Goal: Task Accomplishment & Management: Use online tool/utility

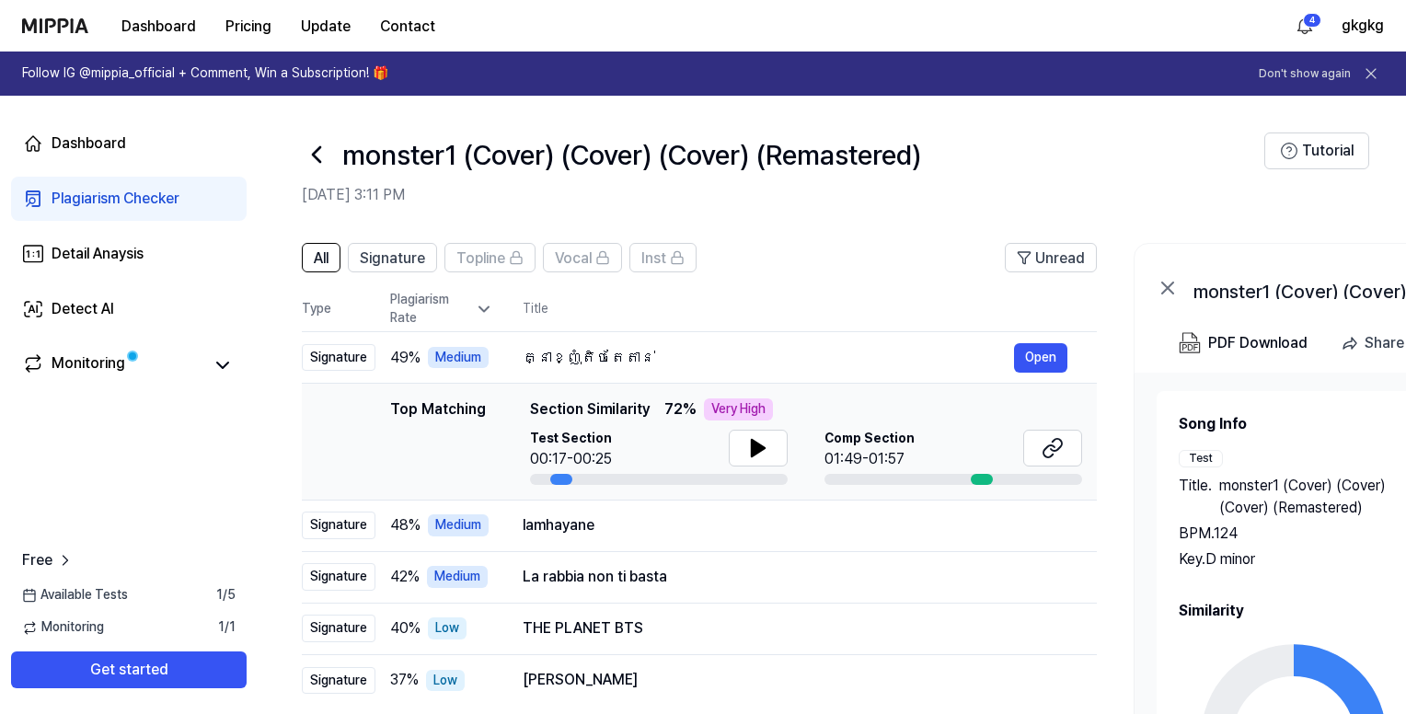
click at [321, 155] on icon at bounding box center [316, 154] width 29 height 29
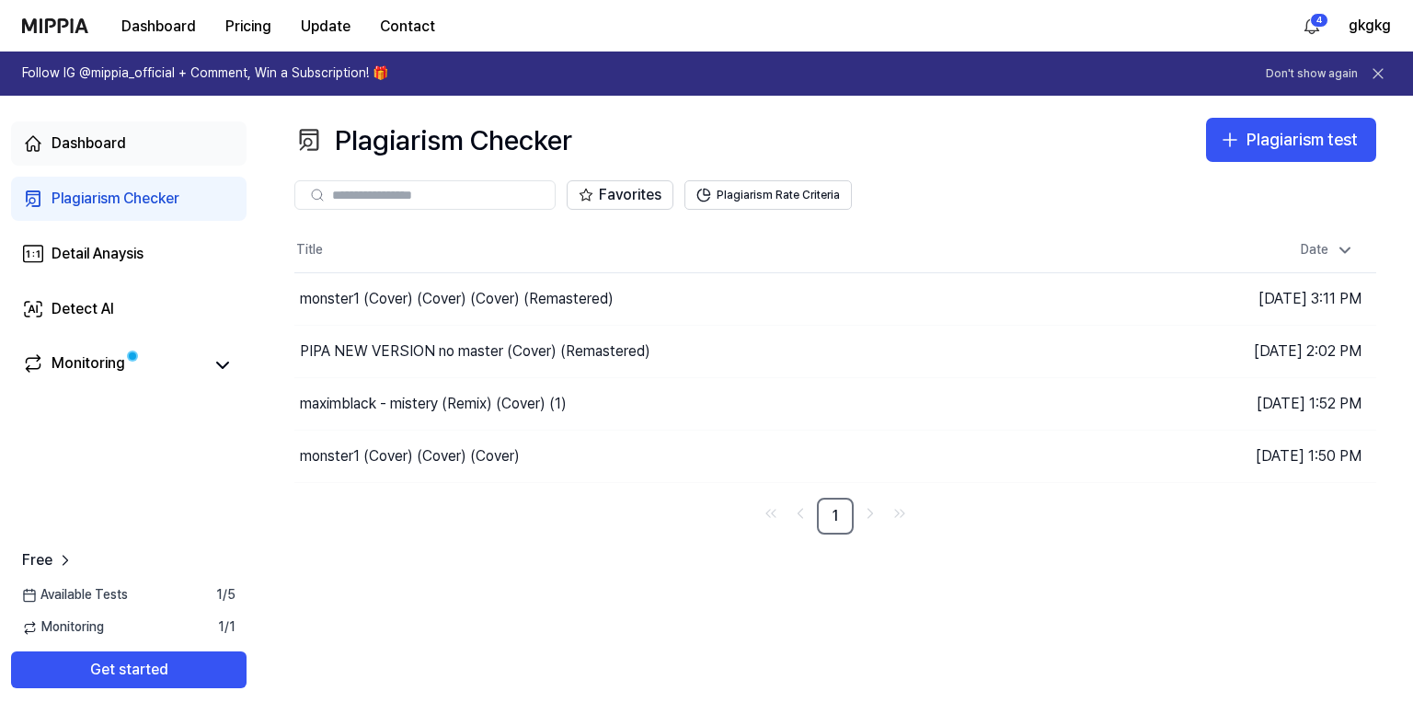
click at [92, 139] on div "Dashboard" at bounding box center [89, 144] width 75 height 22
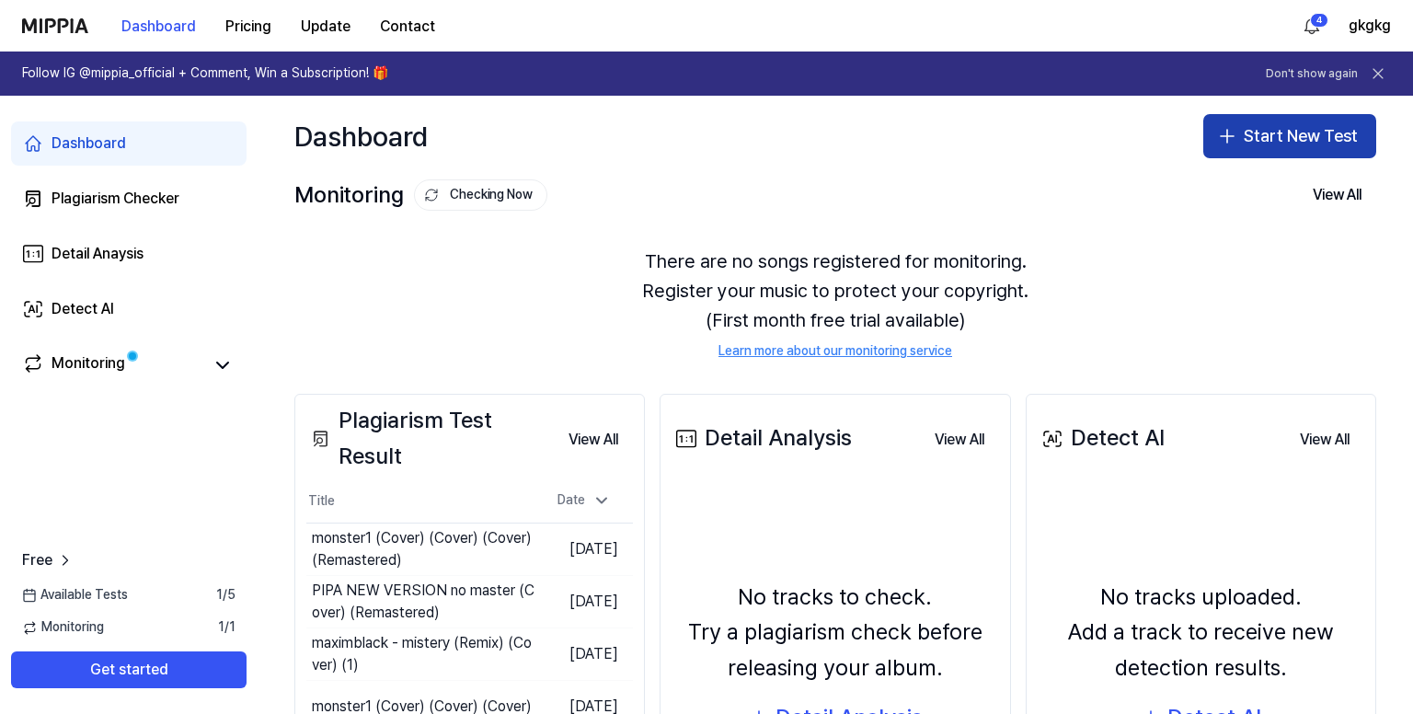
click at [1269, 126] on button "Start New Test" at bounding box center [1290, 136] width 173 height 44
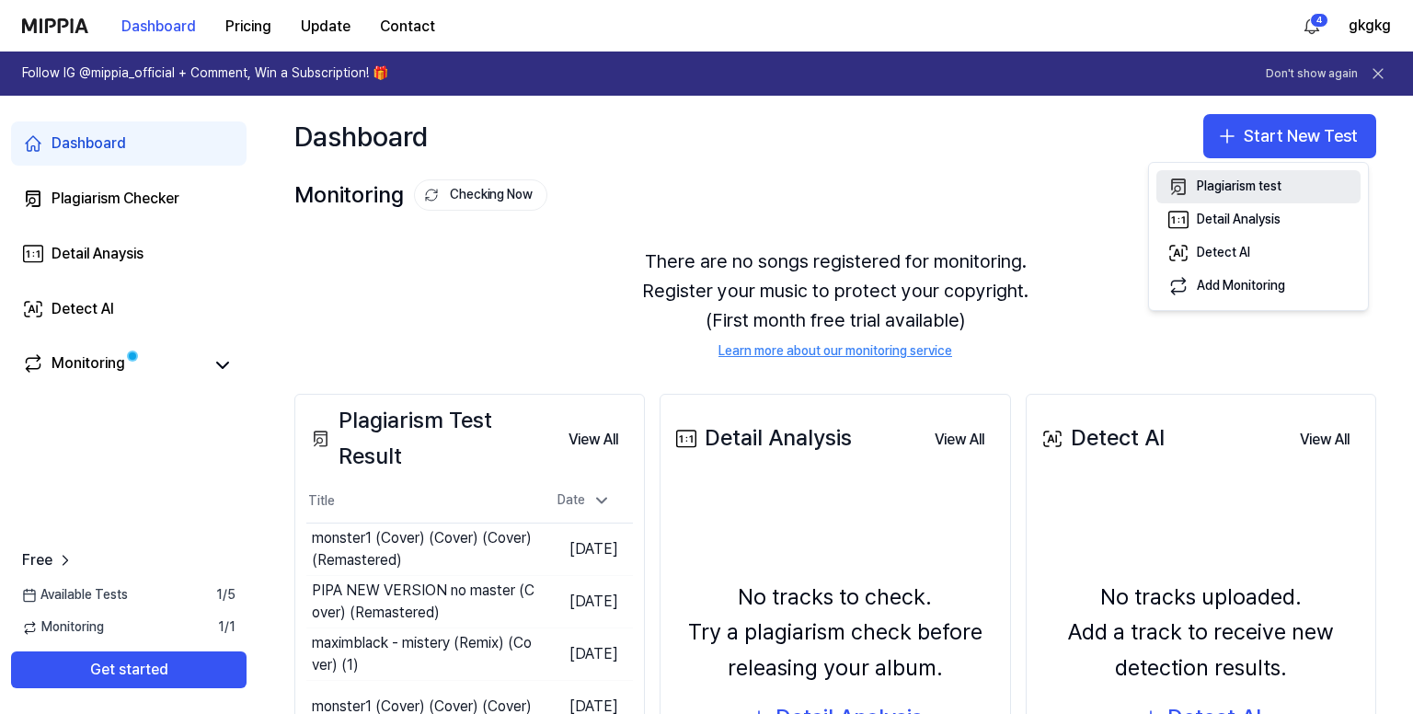
click at [1222, 180] on div "Plagiarism test" at bounding box center [1239, 187] width 85 height 18
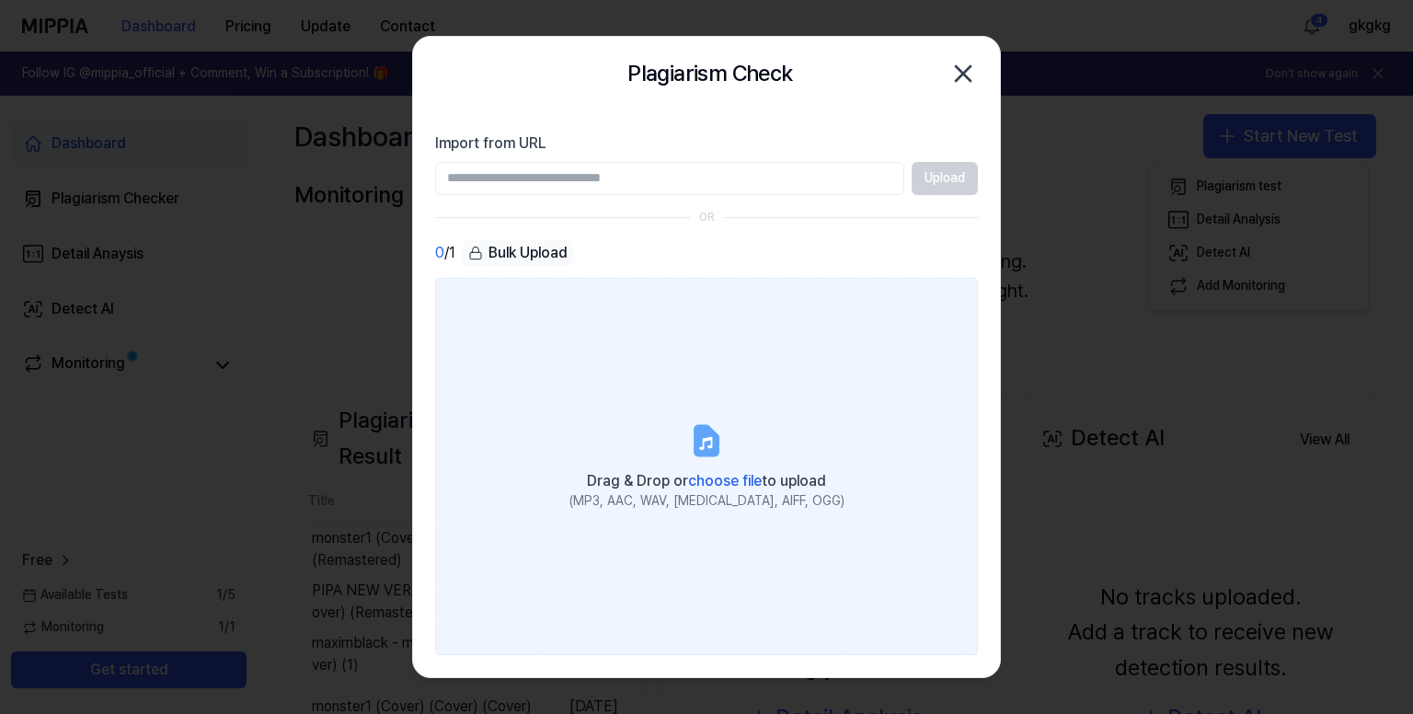
click at [685, 391] on label "Drag & Drop or choose file to upload (MP3, AAC, WAV, [MEDICAL_DATA], AIFF, OGG)" at bounding box center [706, 467] width 543 height 378
click at [0, 0] on input "Drag & Drop or choose file to upload (MP3, AAC, WAV, [MEDICAL_DATA], AIFF, OGG)" at bounding box center [0, 0] width 0 height 0
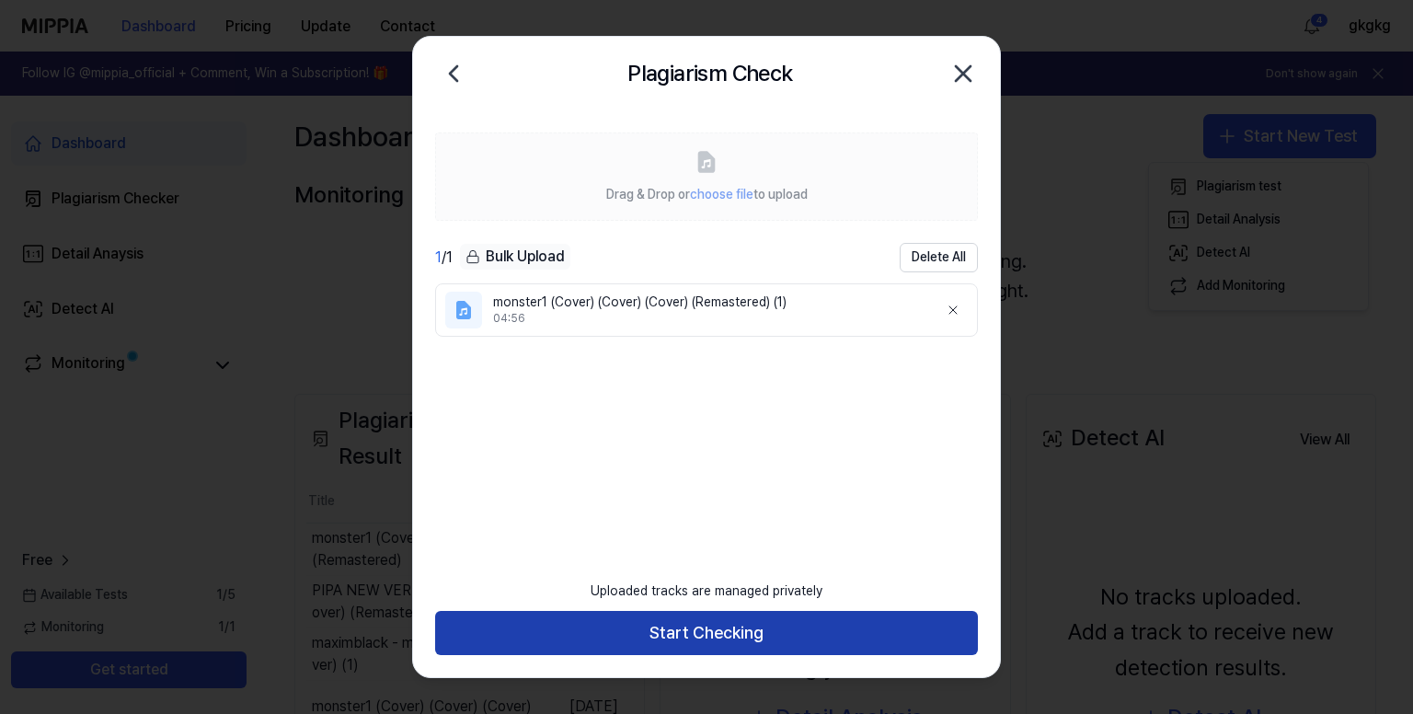
click at [760, 628] on button "Start Checking" at bounding box center [706, 633] width 543 height 44
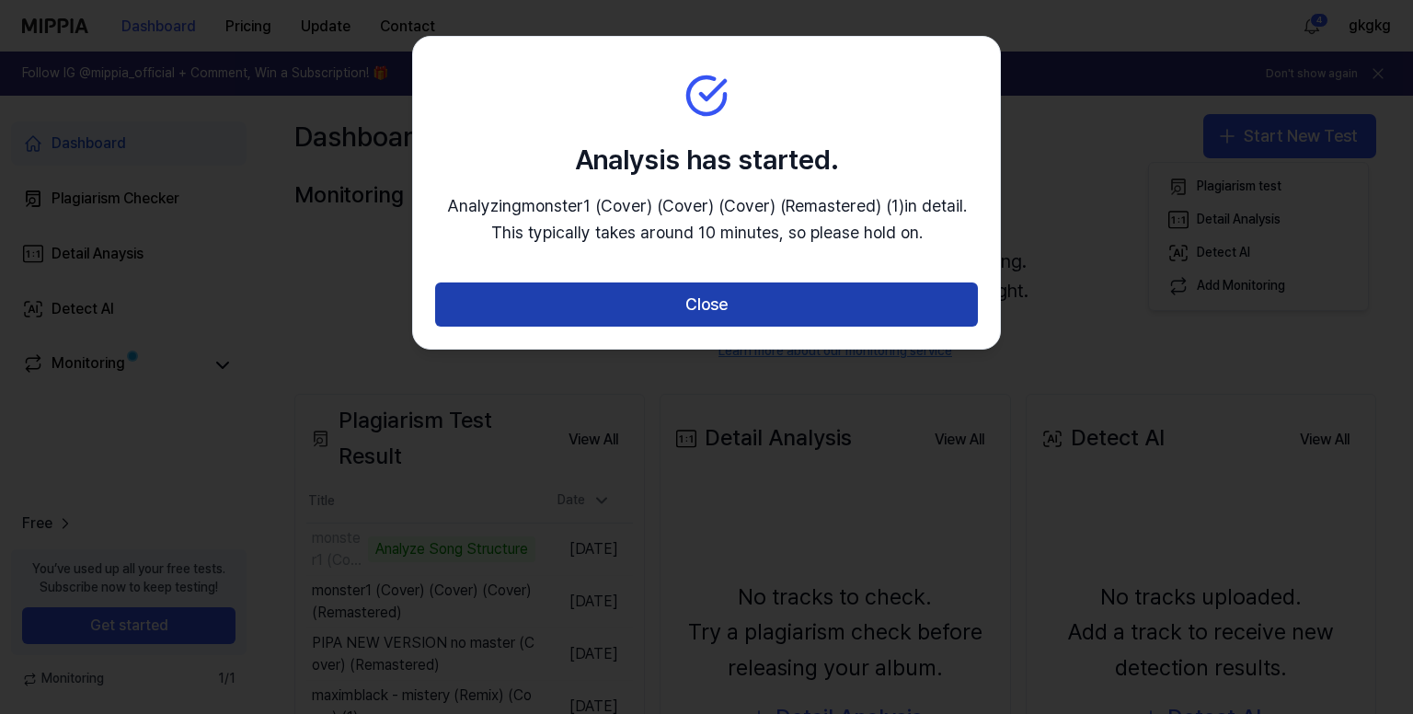
click at [724, 310] on button "Close" at bounding box center [706, 304] width 543 height 44
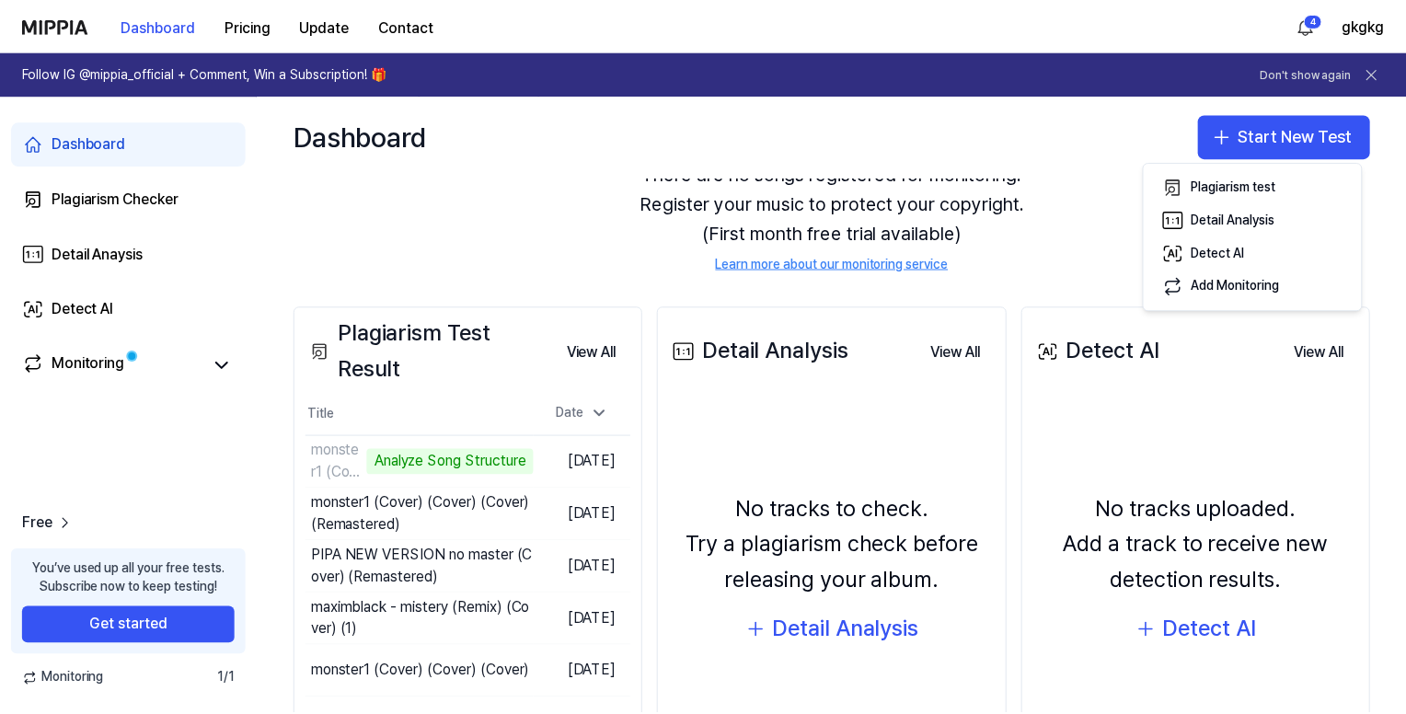
scroll to position [184, 0]
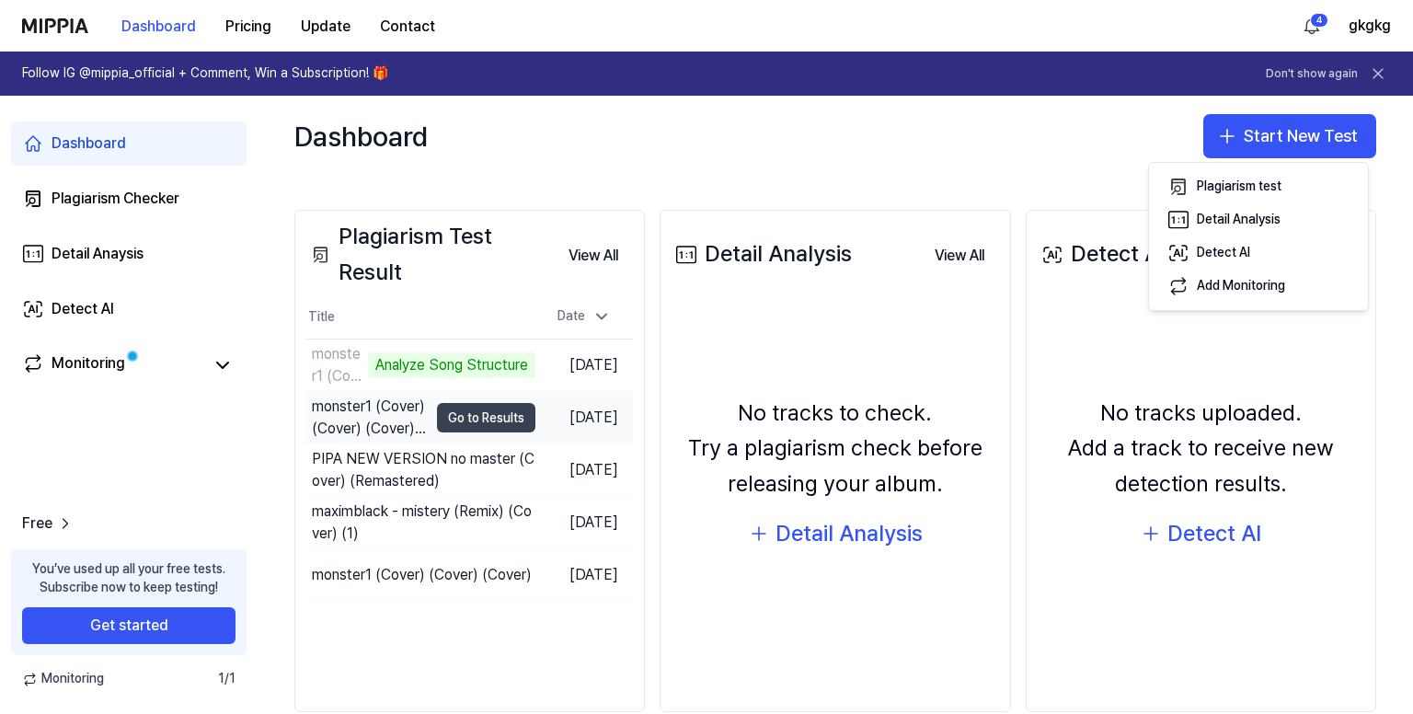
click at [482, 411] on button "Go to Results" at bounding box center [486, 417] width 98 height 29
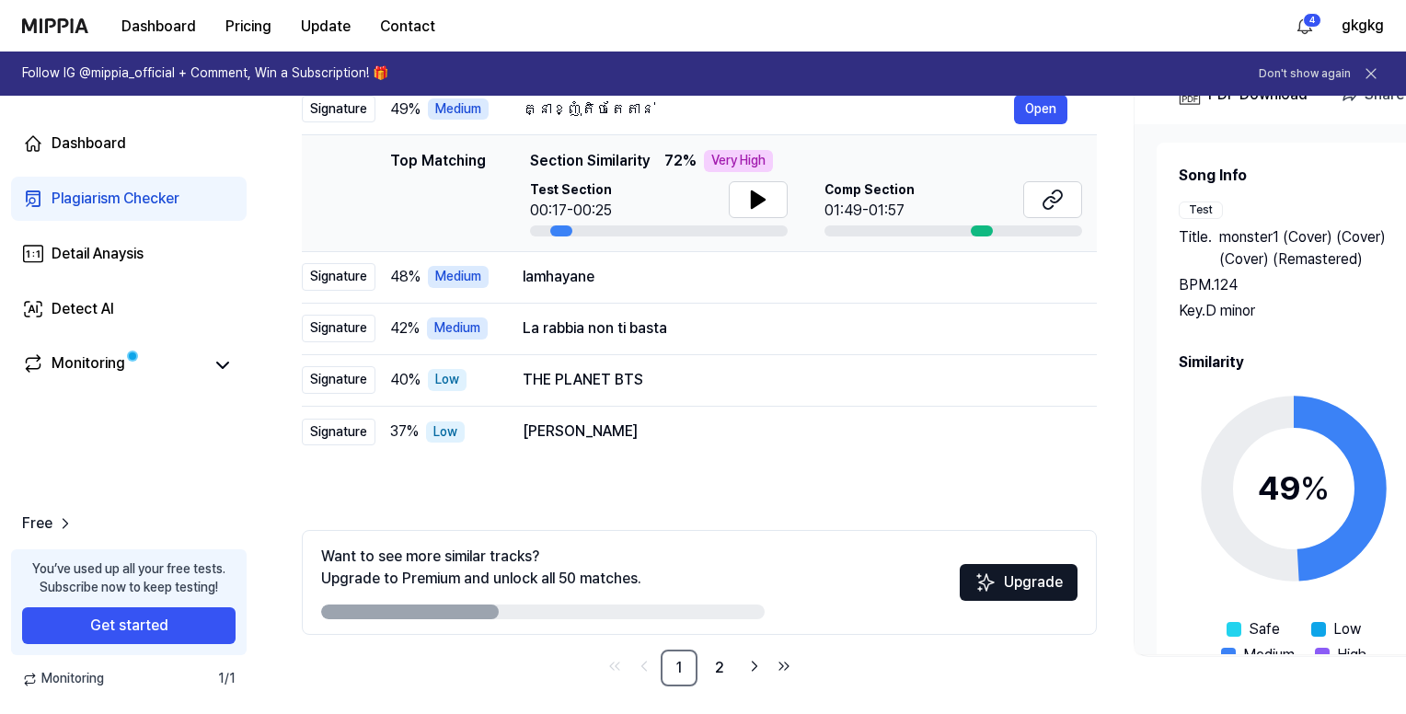
scroll to position [258, 0]
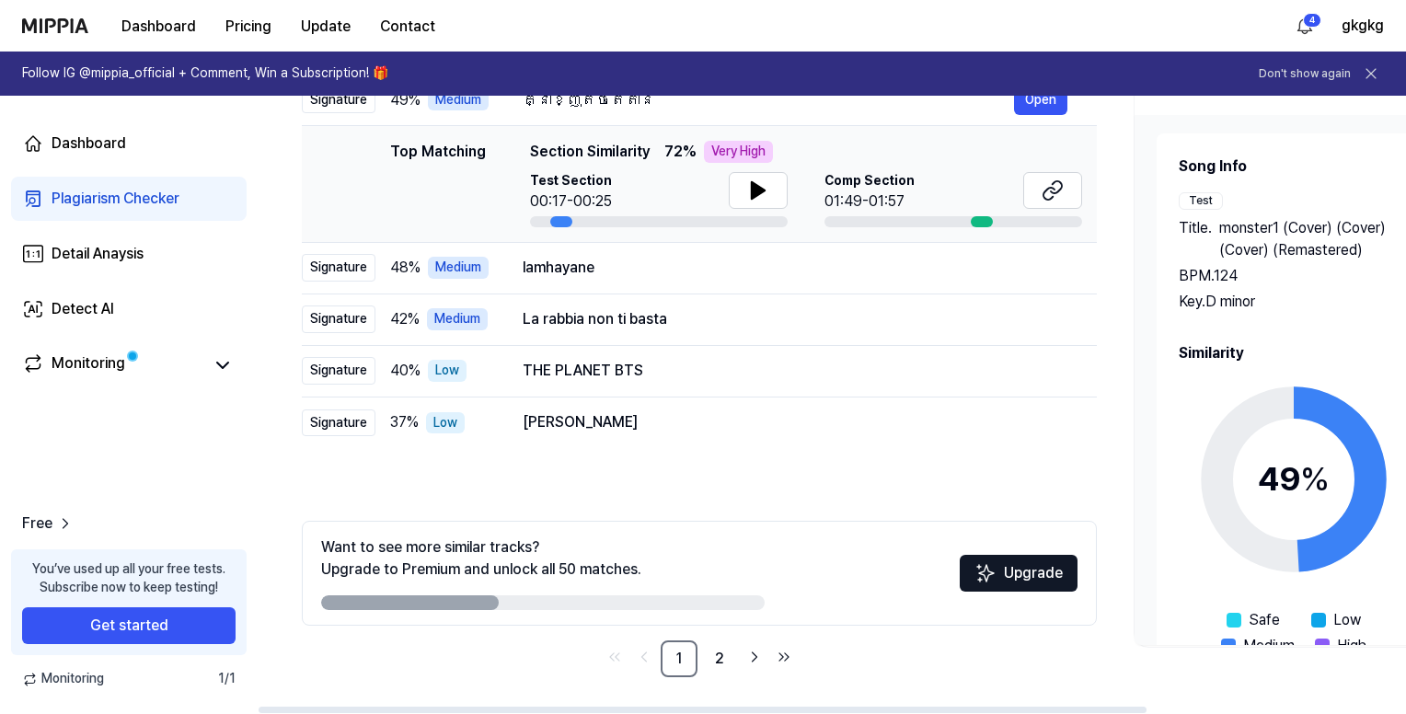
click at [1242, 438] on circle at bounding box center [1294, 479] width 154 height 154
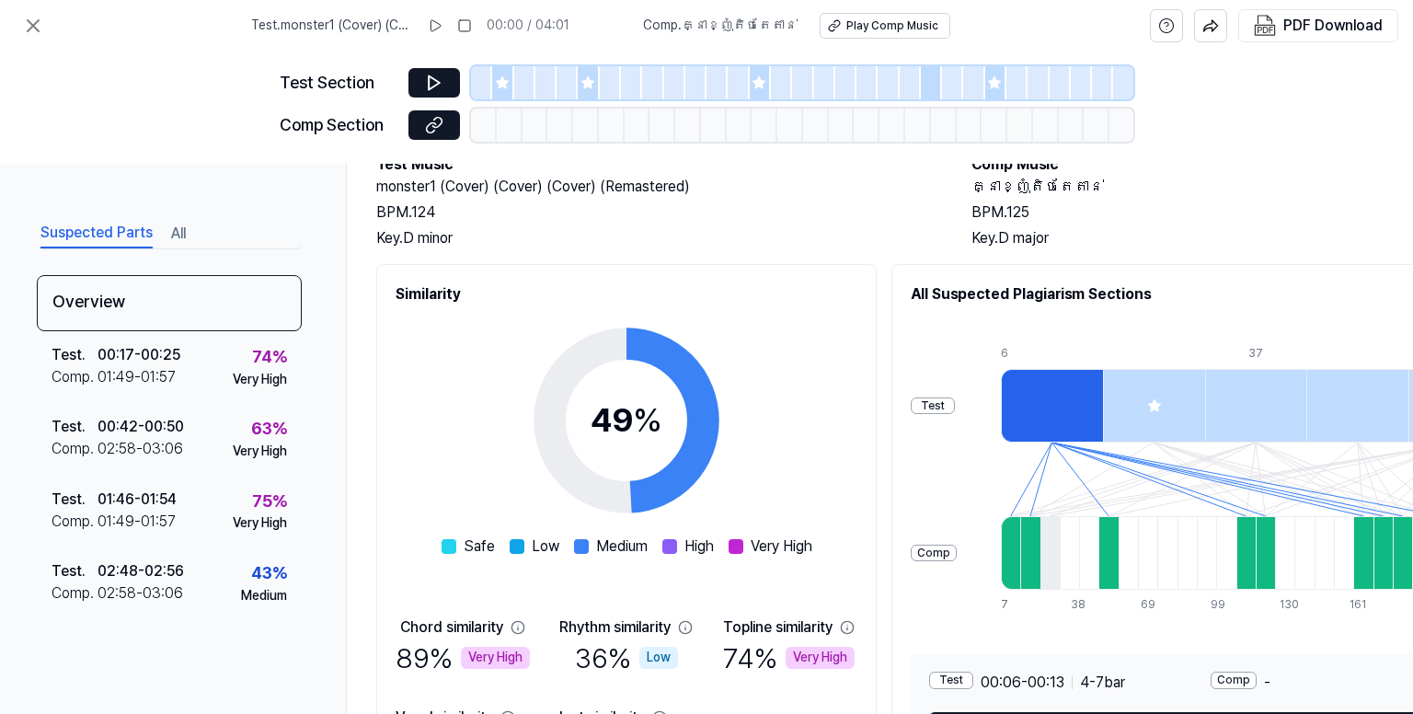
scroll to position [268, 0]
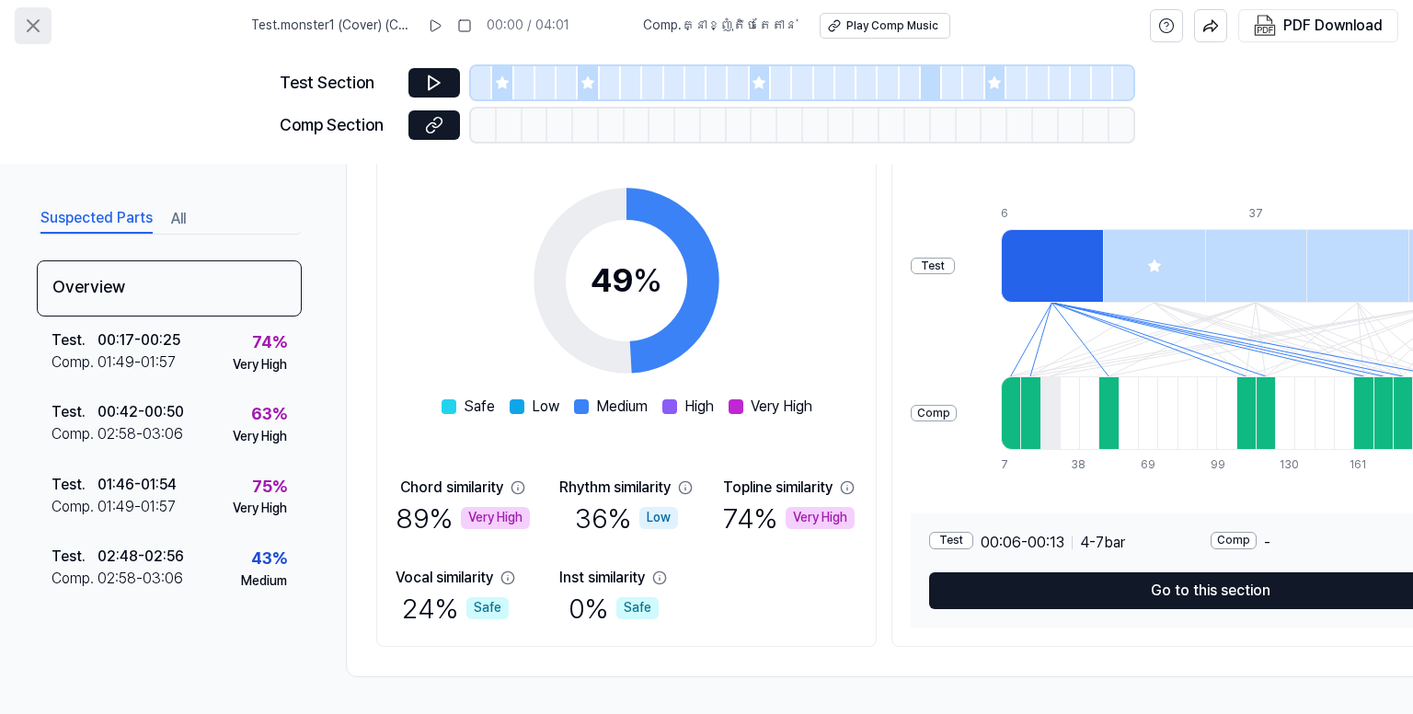
click at [27, 17] on icon at bounding box center [33, 26] width 22 height 22
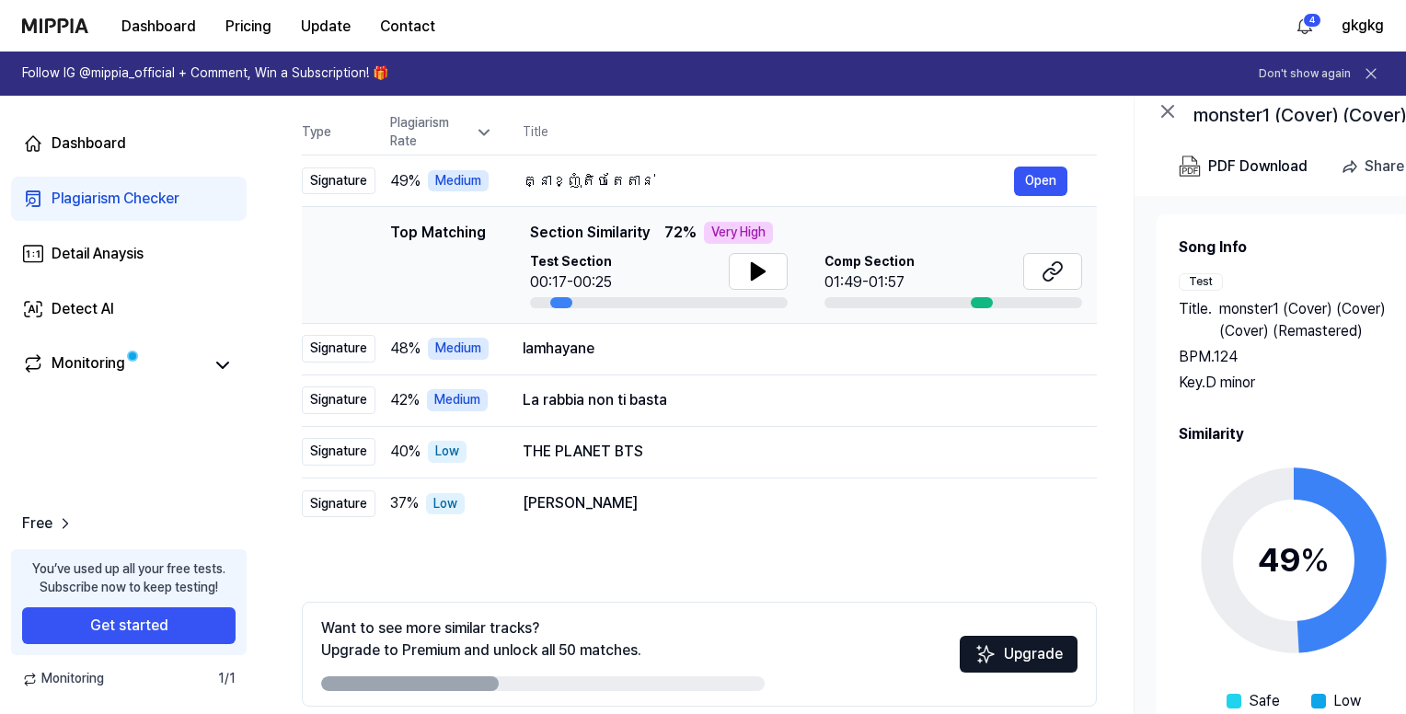
scroll to position [0, 0]
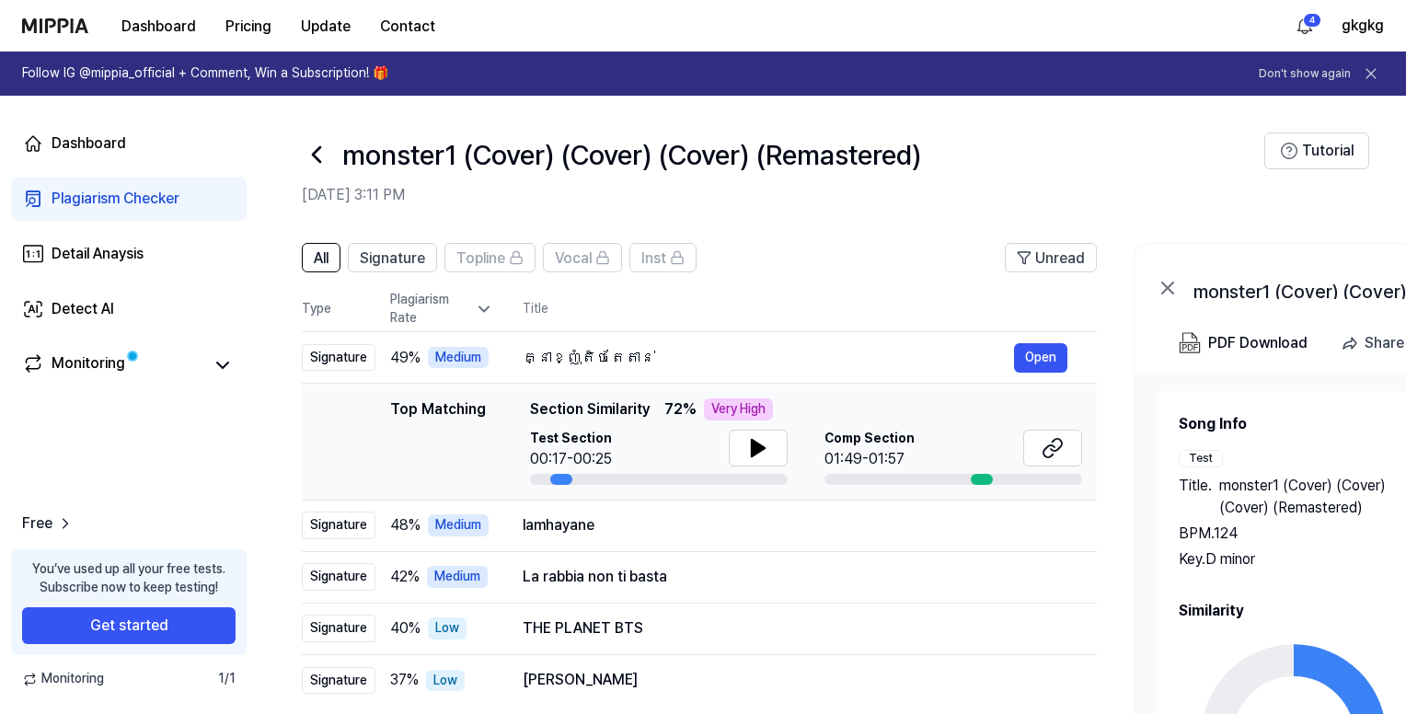
drag, startPoint x: 315, startPoint y: 154, endPoint x: 334, endPoint y: 167, distance: 23.7
click at [315, 156] on icon at bounding box center [316, 154] width 7 height 15
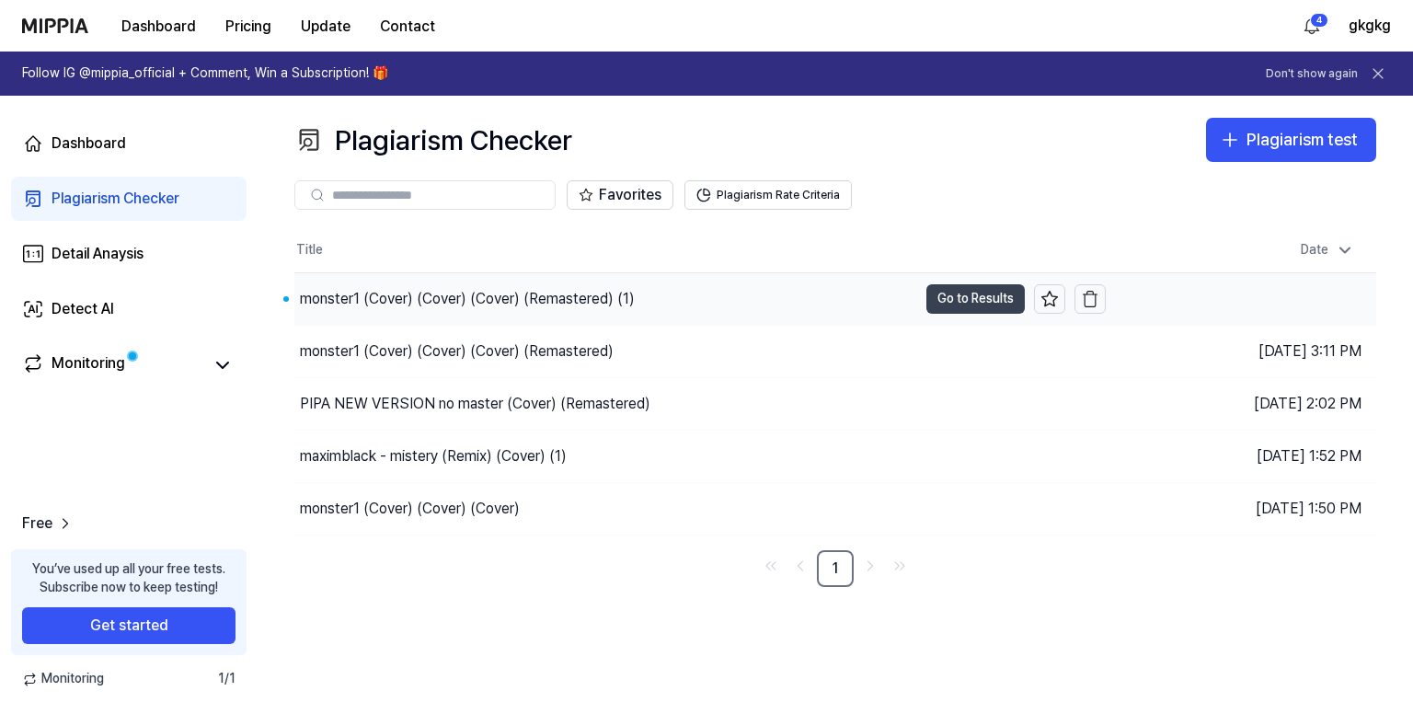
click at [969, 303] on button "Go to Results" at bounding box center [976, 298] width 98 height 29
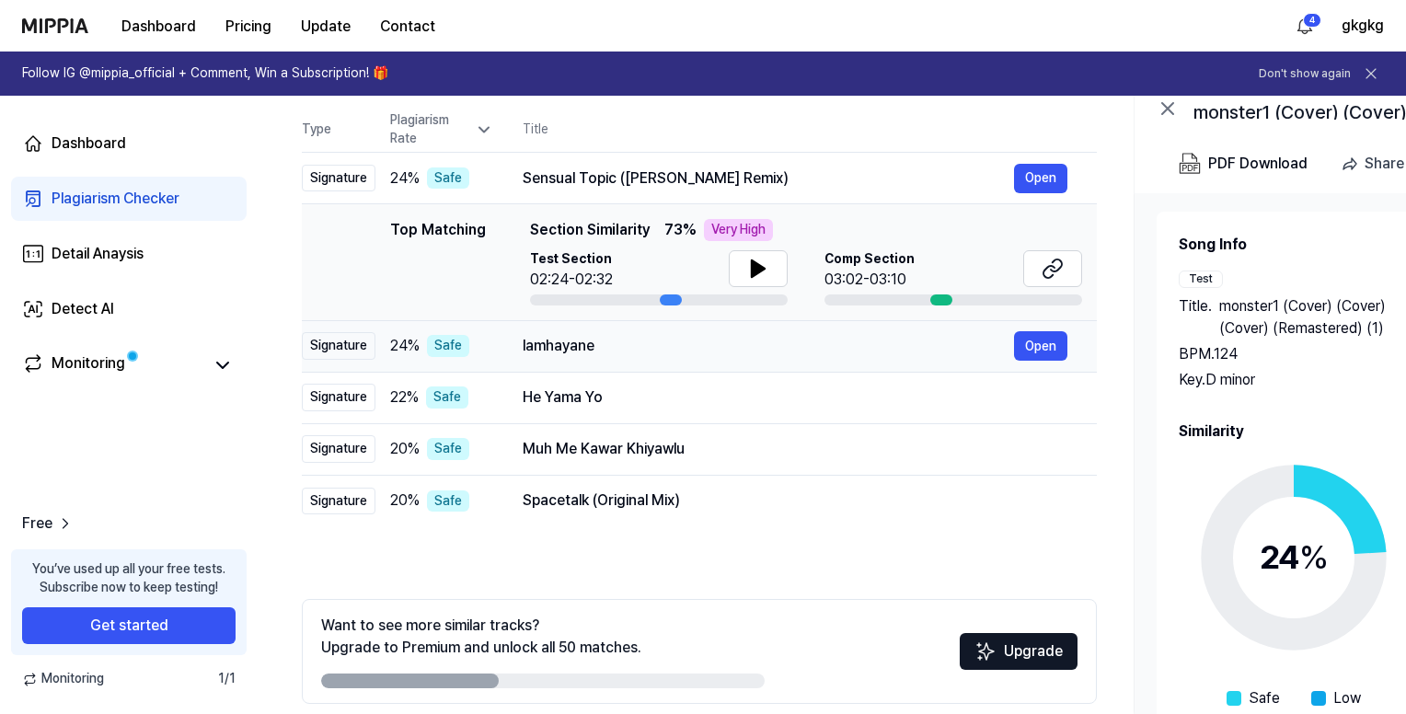
scroll to position [258, 0]
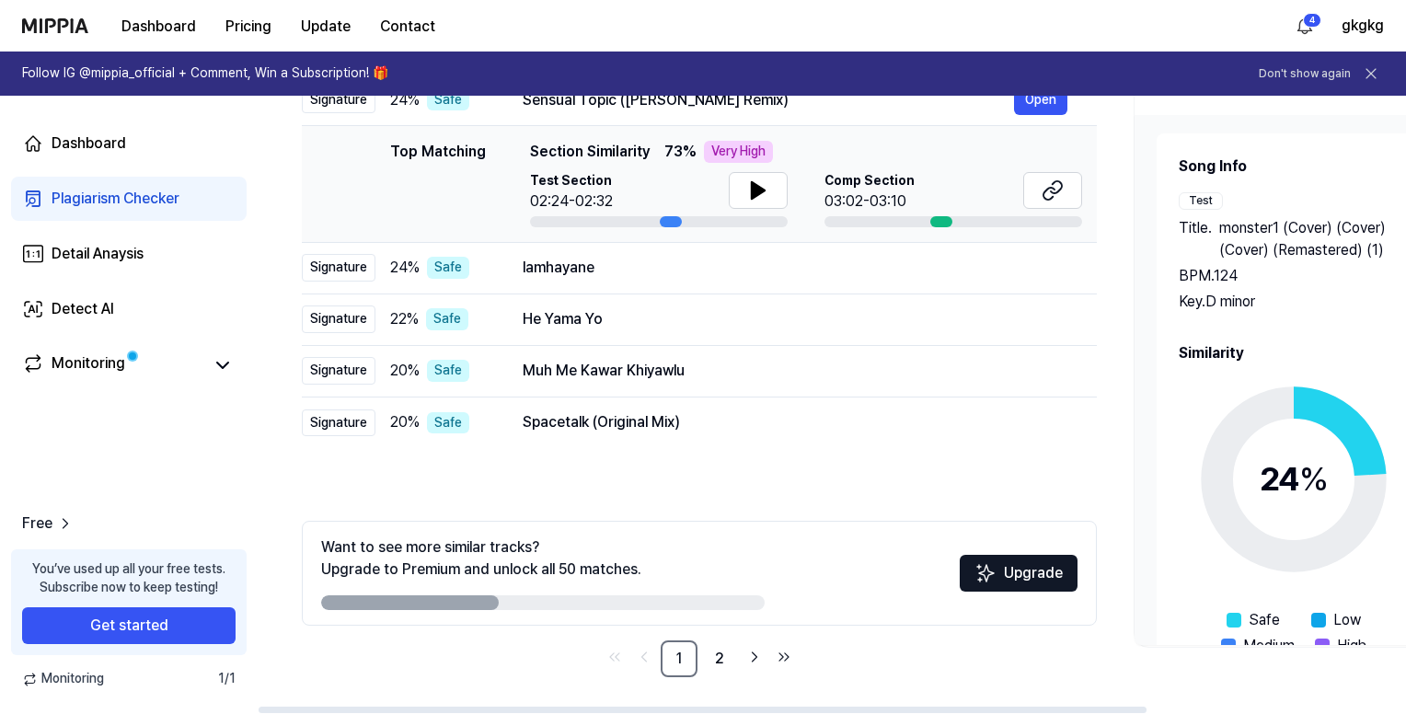
click at [1229, 425] on circle at bounding box center [1294, 479] width 154 height 154
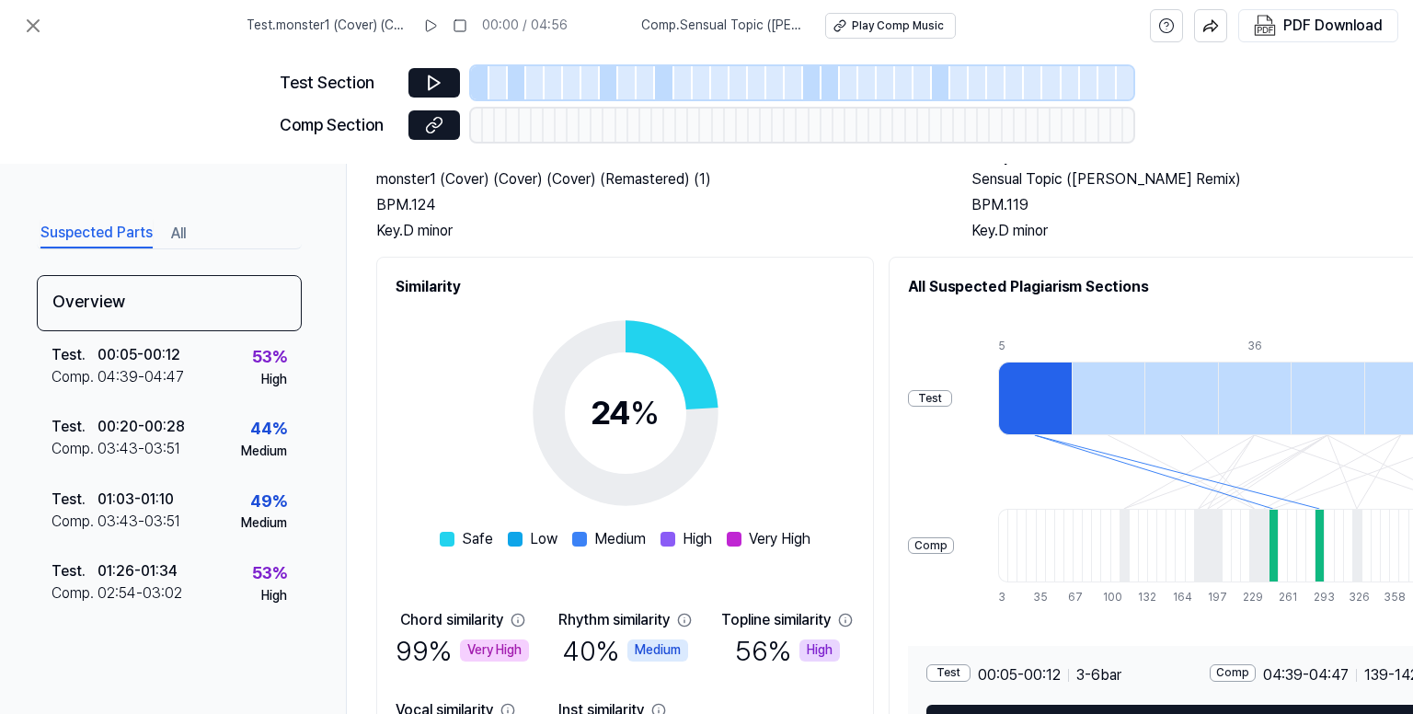
scroll to position [268, 0]
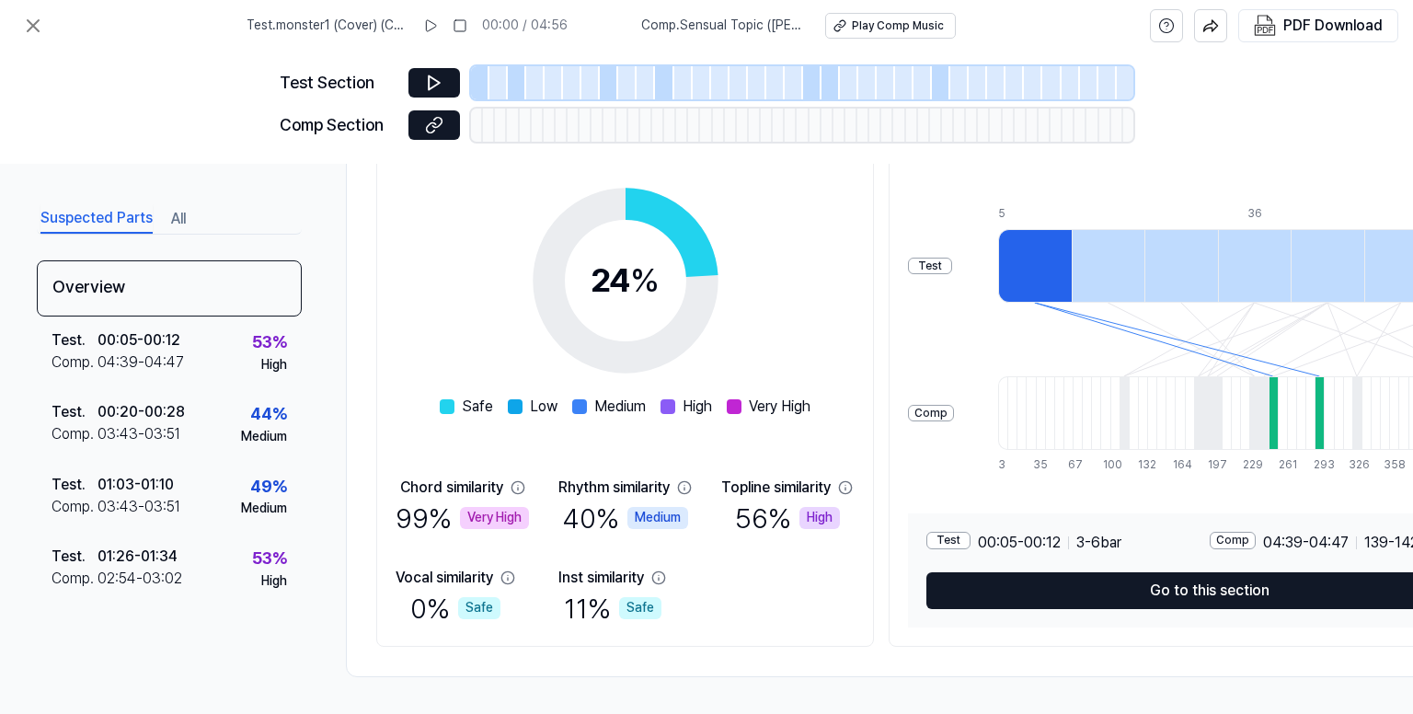
click at [422, 501] on div "99 % Very High" at bounding box center [462, 518] width 133 height 39
click at [1017, 251] on div at bounding box center [1035, 266] width 74 height 74
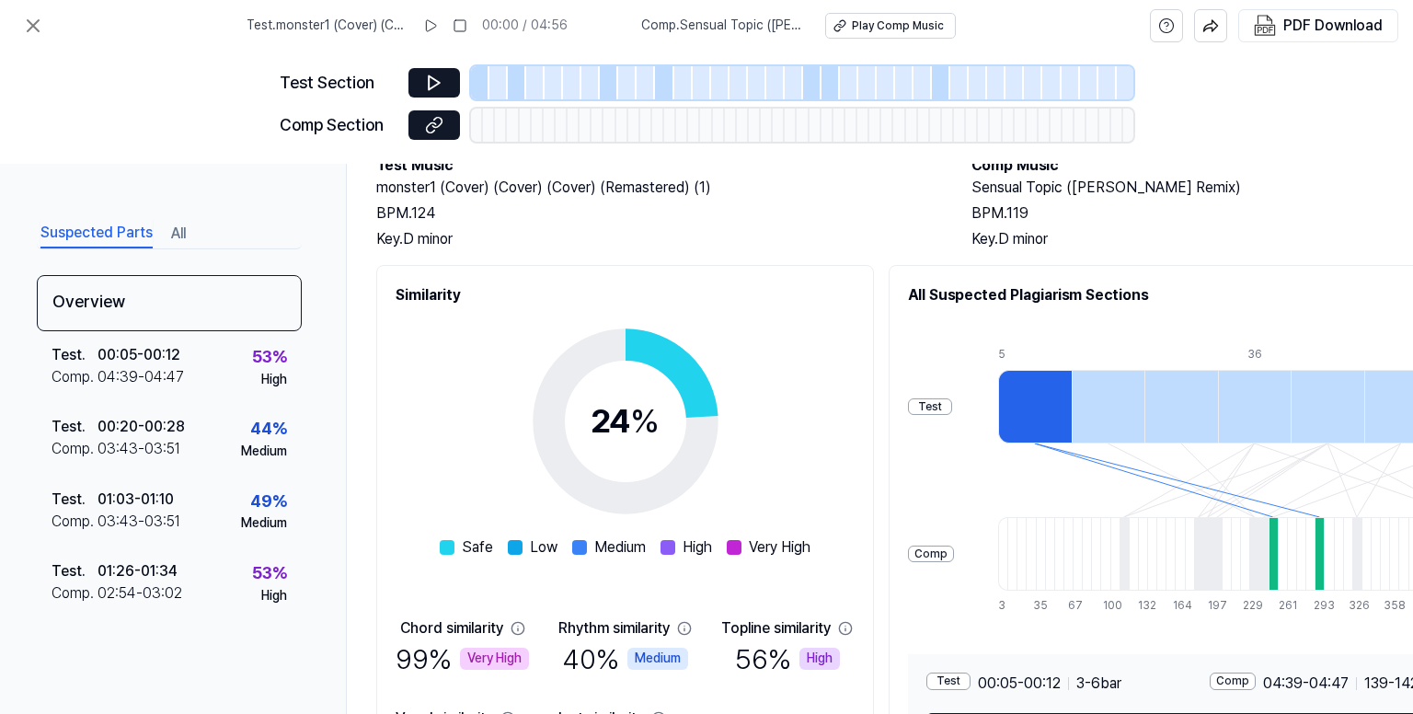
scroll to position [0, 0]
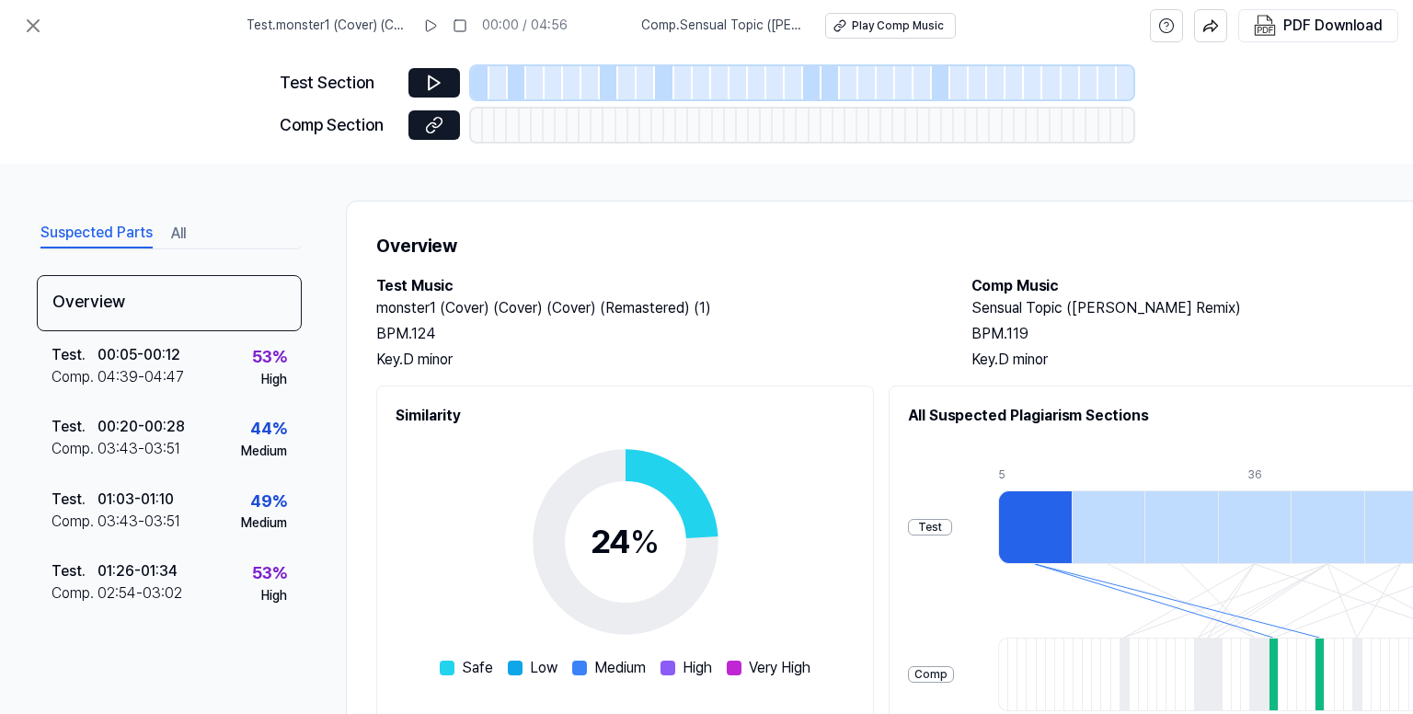
click at [476, 82] on div at bounding box center [480, 82] width 18 height 33
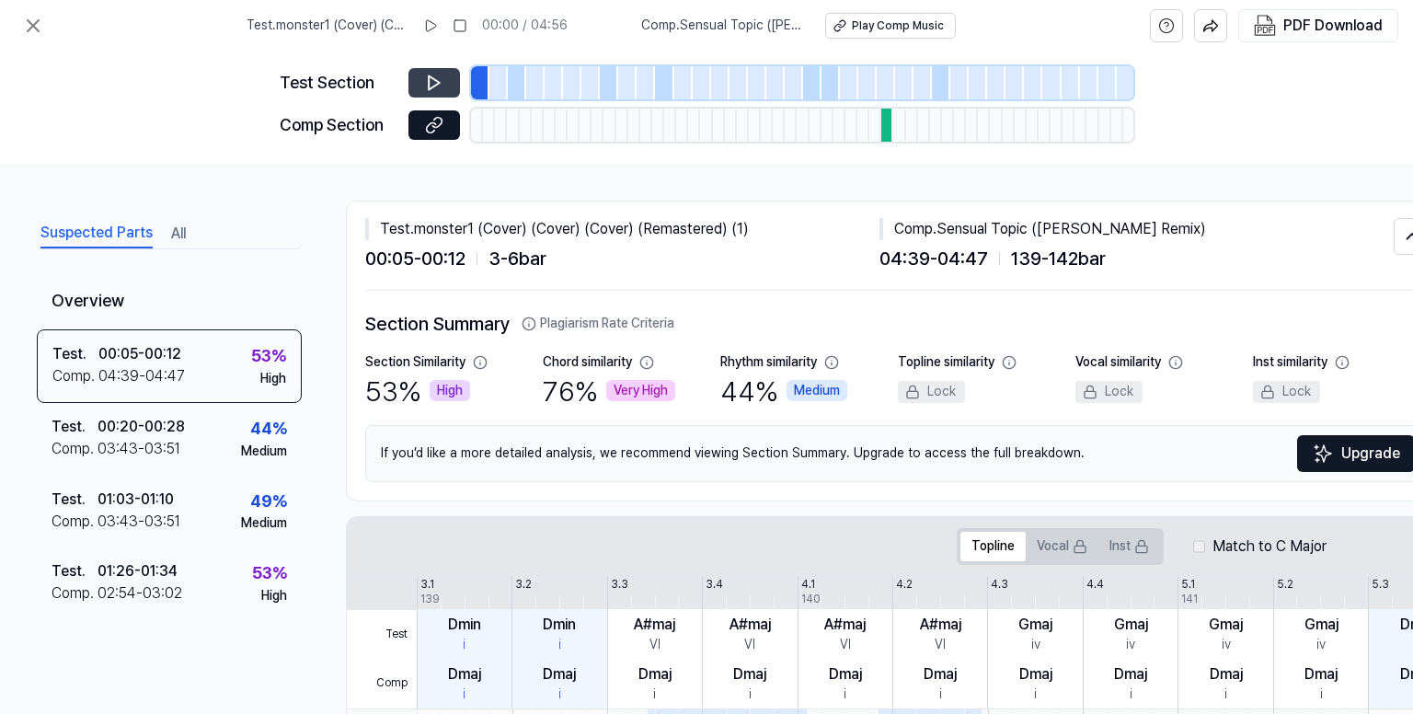
click at [427, 77] on icon at bounding box center [434, 83] width 18 height 18
click at [513, 87] on div at bounding box center [517, 82] width 18 height 33
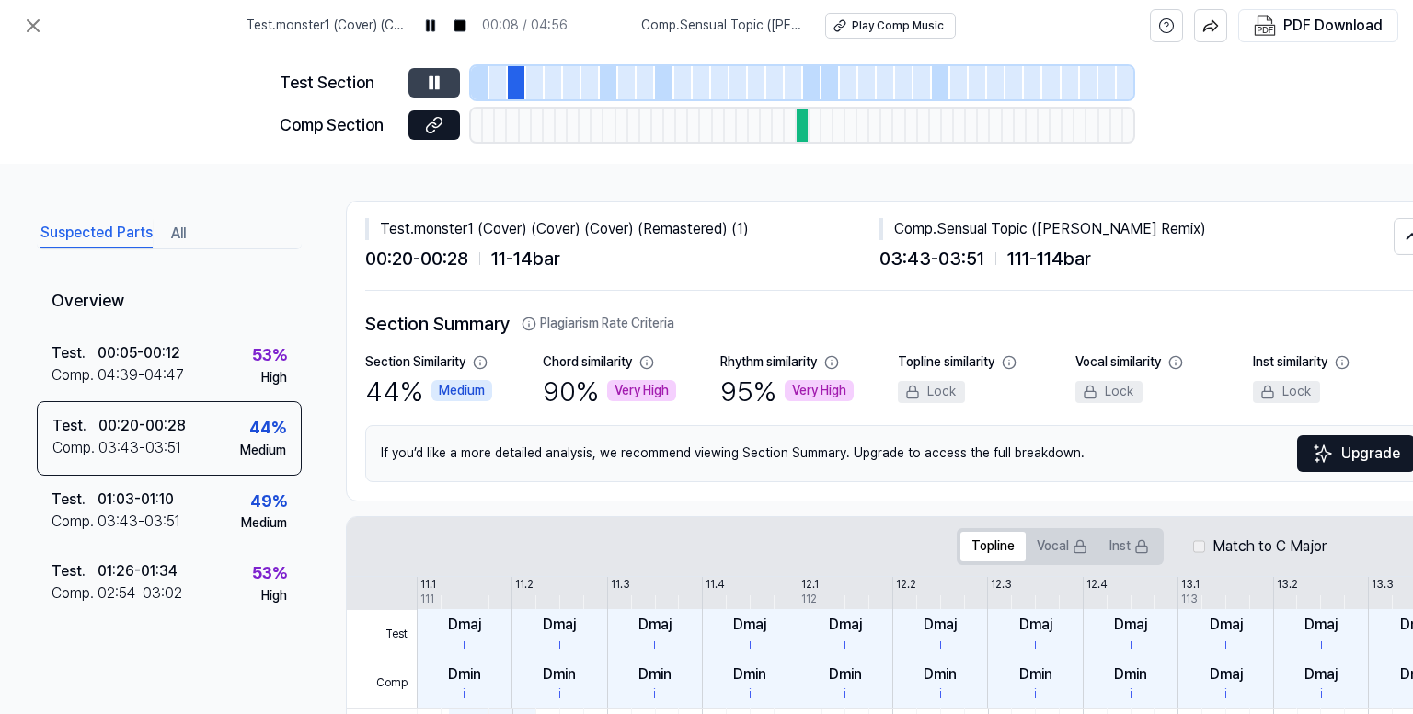
click at [432, 71] on button at bounding box center [435, 82] width 52 height 29
click at [432, 80] on icon at bounding box center [434, 83] width 18 height 18
click at [455, 71] on button at bounding box center [435, 82] width 52 height 29
click at [607, 86] on div at bounding box center [609, 82] width 18 height 33
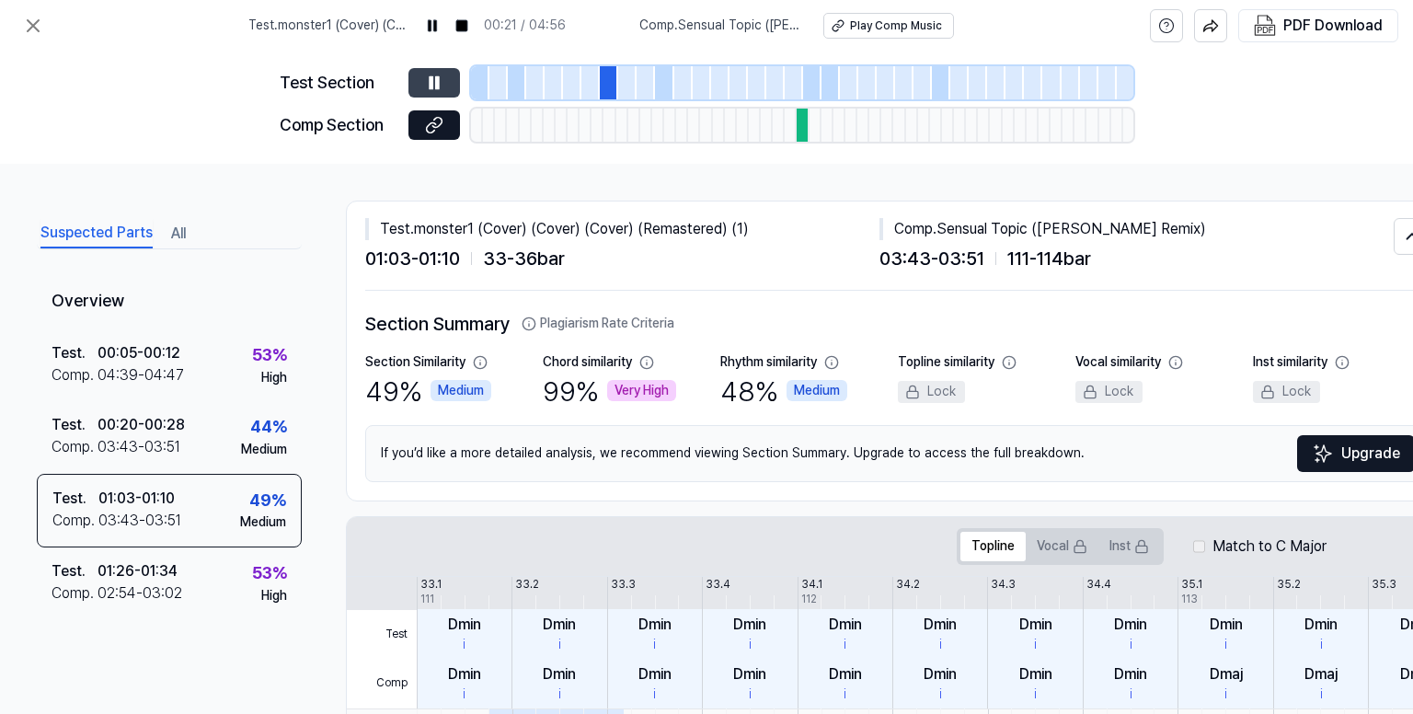
click at [431, 80] on icon at bounding box center [431, 82] width 3 height 12
click at [432, 78] on icon at bounding box center [434, 83] width 18 height 18
click at [432, 78] on icon at bounding box center [434, 83] width 11 height 14
click at [651, 75] on div at bounding box center [646, 82] width 18 height 33
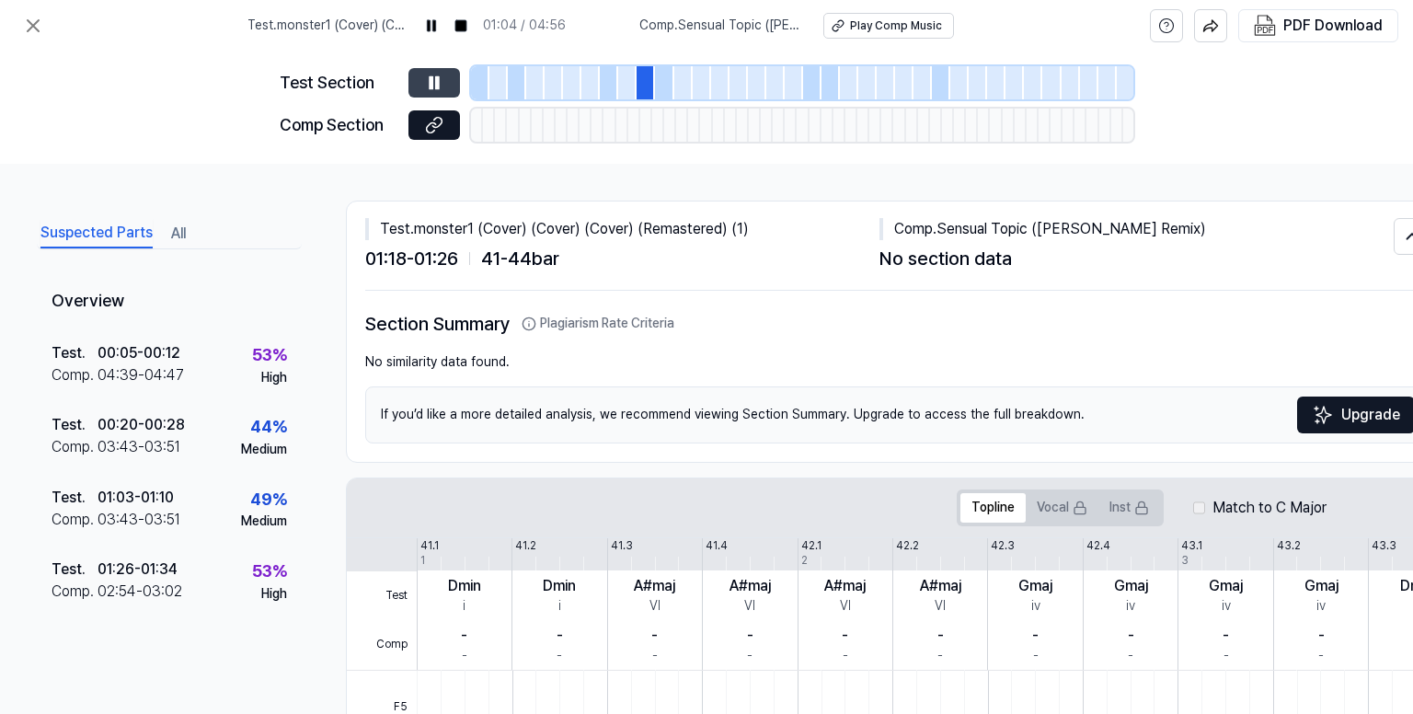
click at [657, 77] on div at bounding box center [664, 82] width 18 height 33
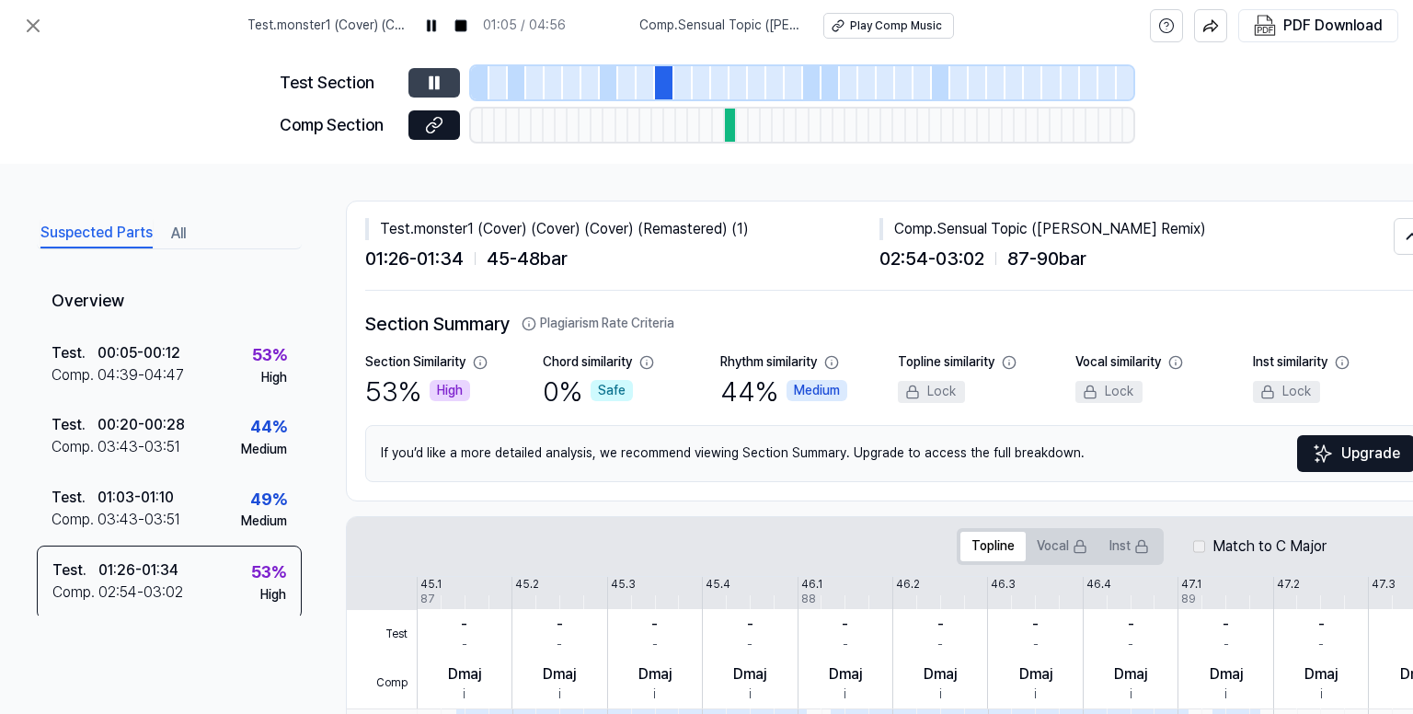
click at [434, 78] on icon at bounding box center [434, 83] width 18 height 18
click at [435, 79] on icon at bounding box center [434, 83] width 11 height 14
click at [699, 76] on div at bounding box center [702, 82] width 18 height 33
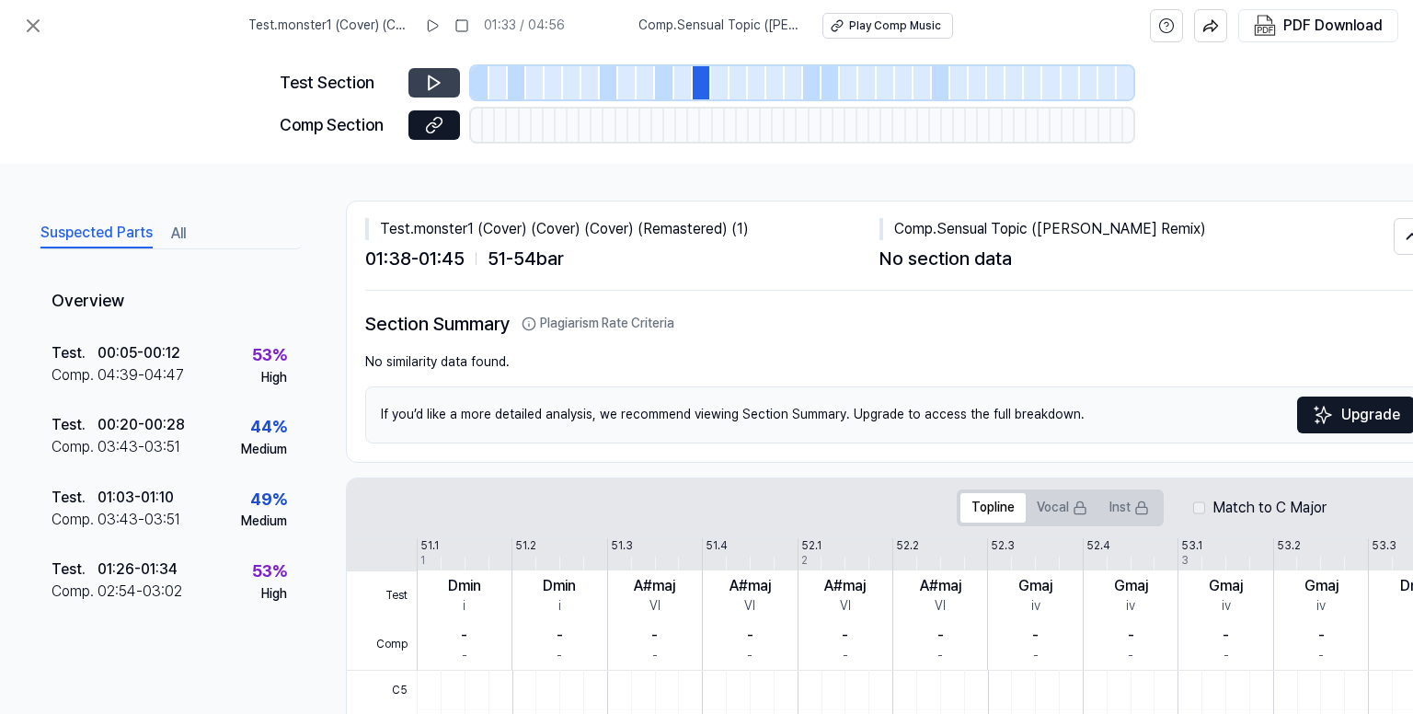
click at [739, 75] on div at bounding box center [739, 82] width 18 height 33
click at [789, 75] on div at bounding box center [794, 82] width 18 height 33
click at [809, 66] on div "Test Section Comp Section" at bounding box center [707, 108] width 854 height 112
click at [813, 81] on div at bounding box center [812, 82] width 18 height 33
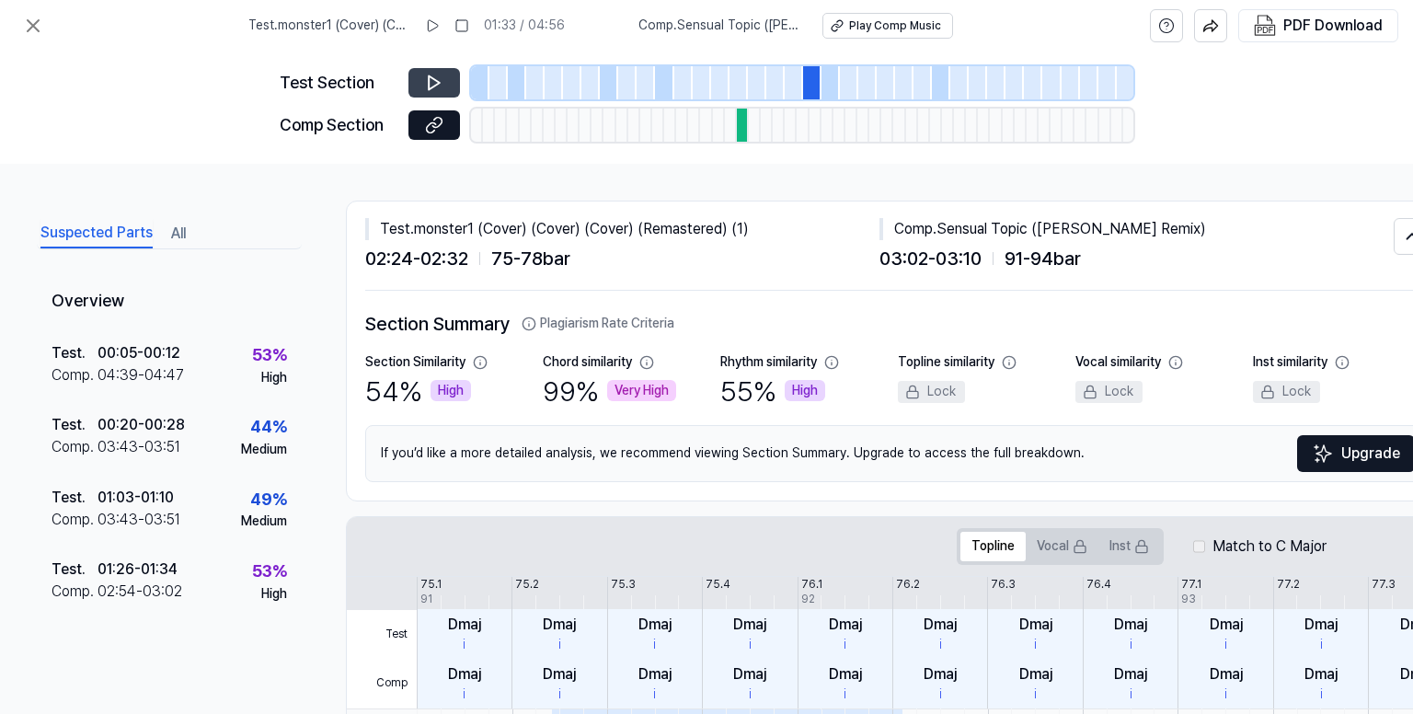
click at [455, 82] on button at bounding box center [435, 82] width 52 height 29
click at [824, 75] on div at bounding box center [831, 82] width 18 height 33
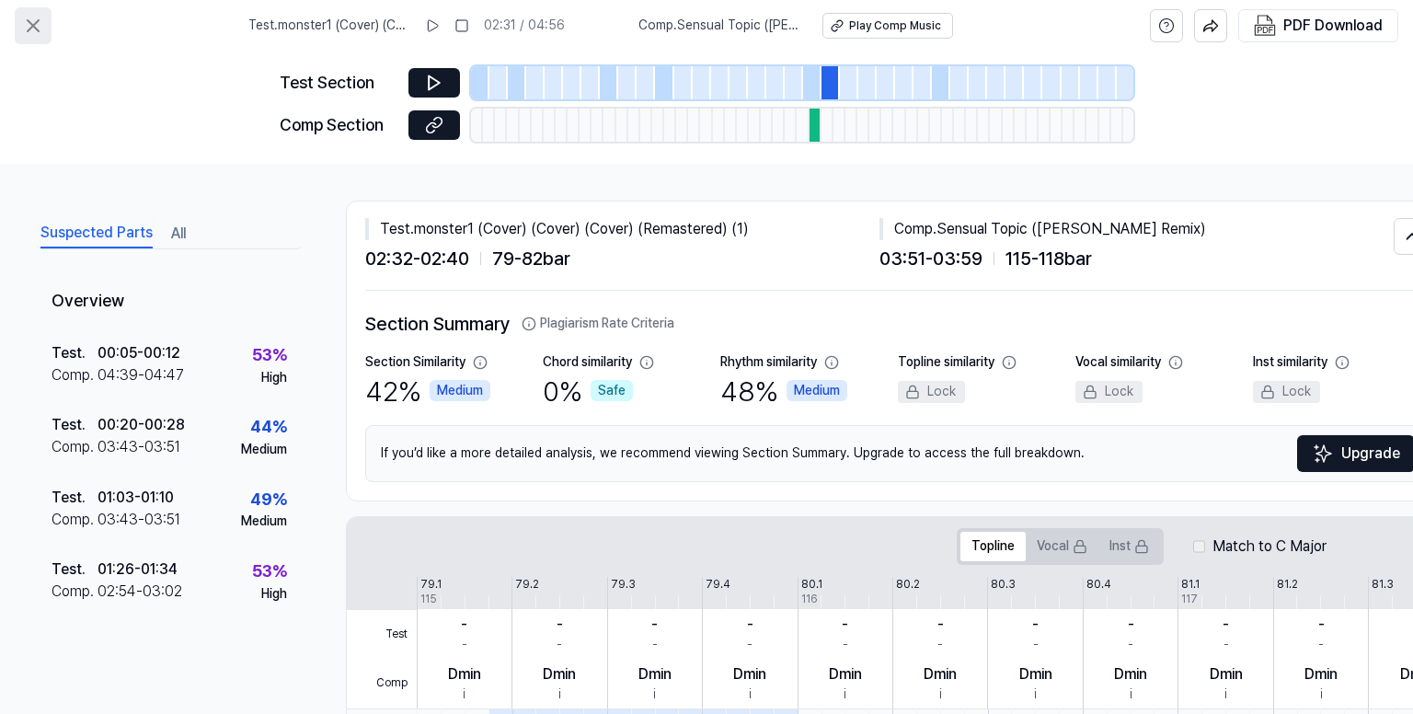
click at [39, 20] on icon at bounding box center [33, 26] width 22 height 22
